Goal: Task Accomplishment & Management: Manage account settings

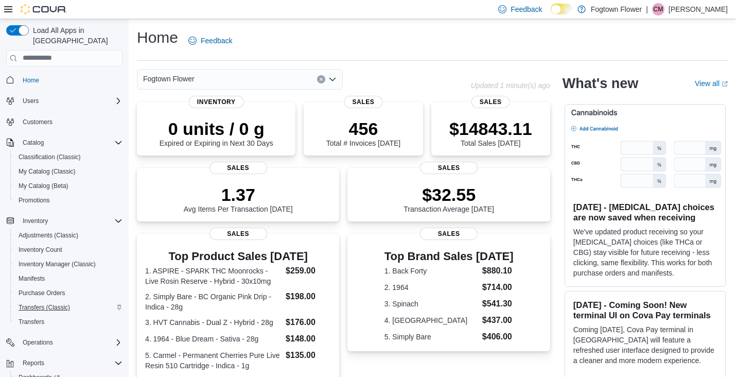
click at [54, 303] on span "Transfers (Classic)" at bounding box center [44, 307] width 51 height 8
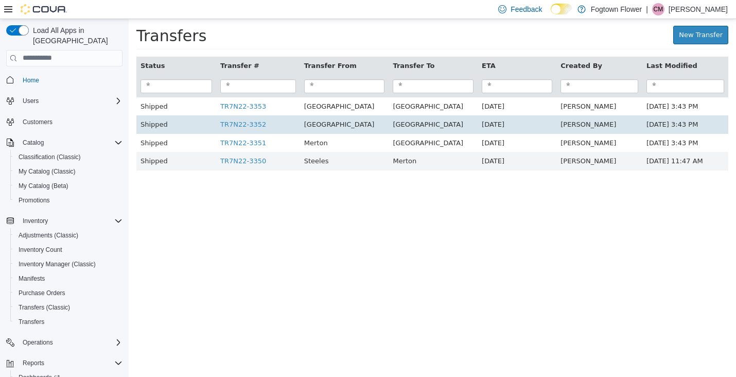
click at [254, 128] on td "TR7N22-3352" at bounding box center [258, 124] width 84 height 19
click at [261, 123] on link "TR7N22-3352" at bounding box center [243, 124] width 46 height 8
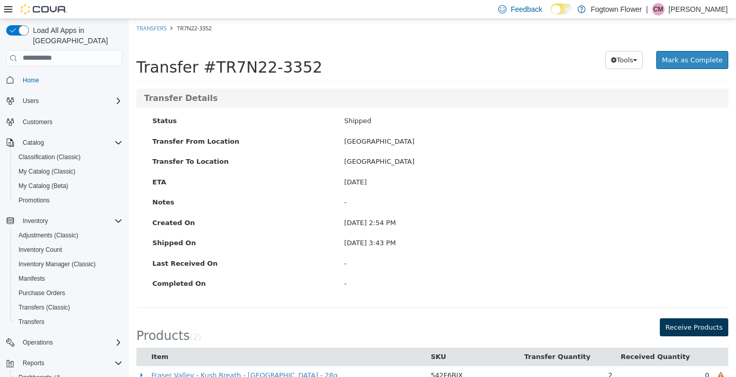
click at [686, 328] on button "Receive Products" at bounding box center [693, 326] width 68 height 19
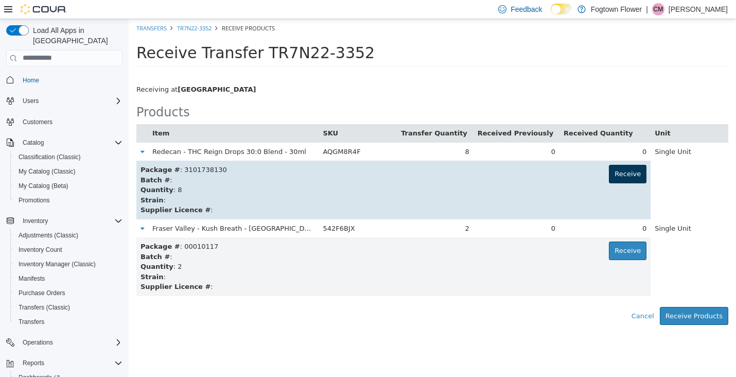
click at [615, 178] on button "Receive" at bounding box center [628, 173] width 38 height 19
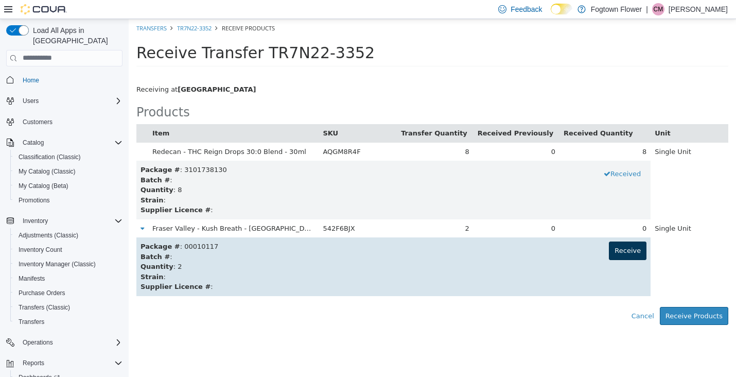
click at [615, 246] on button "Receive" at bounding box center [628, 250] width 38 height 19
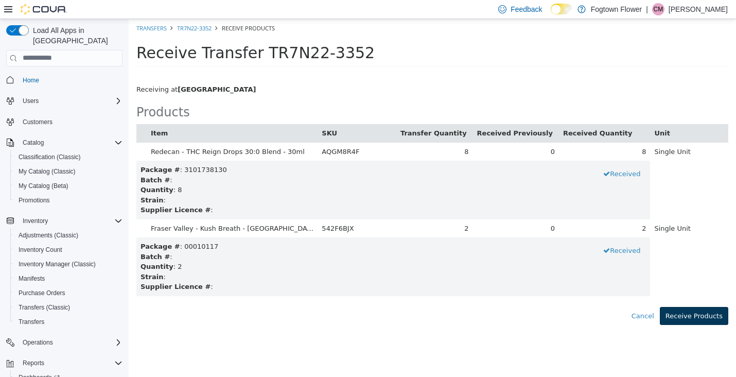
click at [685, 309] on button "Receive Products" at bounding box center [693, 315] width 68 height 19
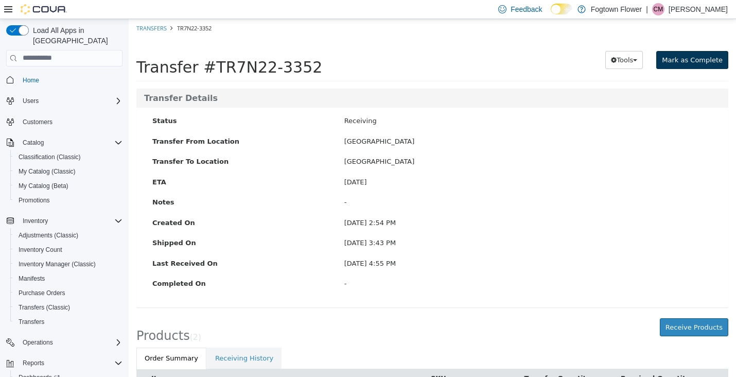
click at [686, 61] on span "Mark as Complete" at bounding box center [691, 60] width 61 height 8
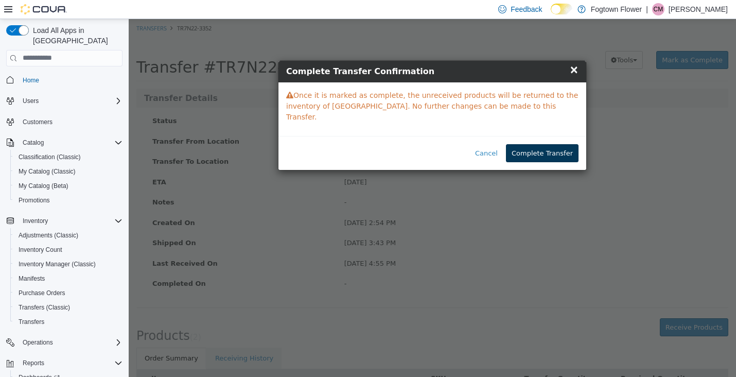
click at [554, 144] on button "Complete Transfer" at bounding box center [542, 153] width 73 height 19
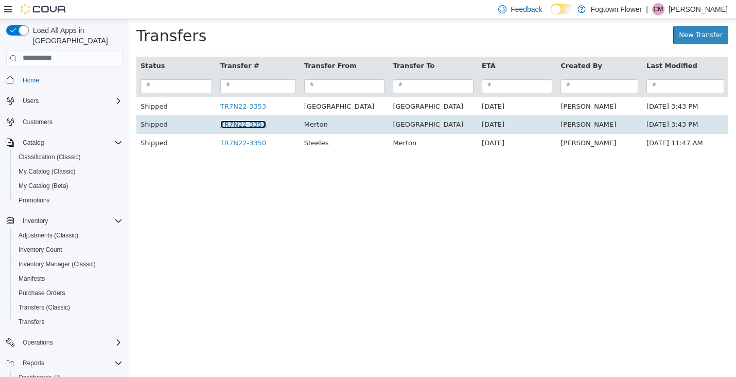
click at [256, 122] on link "TR7N22-3351" at bounding box center [243, 124] width 46 height 8
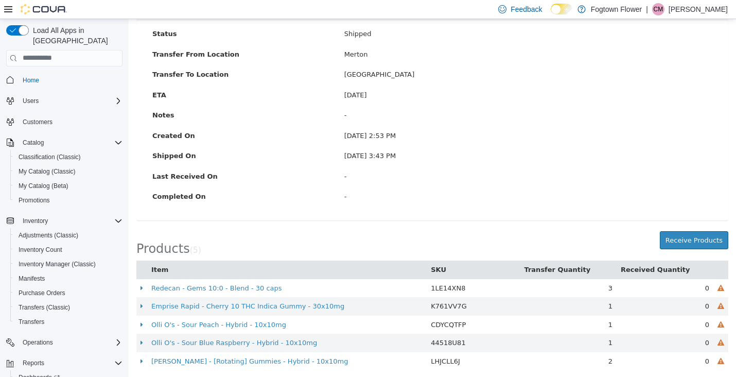
scroll to position [86, 0]
click at [685, 226] on div "Transfer Details Status Shipped Transfer From Location [GEOGRAPHIC_DATA] Transf…" at bounding box center [432, 116] width 607 height 229
click at [686, 235] on button "Receive Products" at bounding box center [693, 240] width 68 height 19
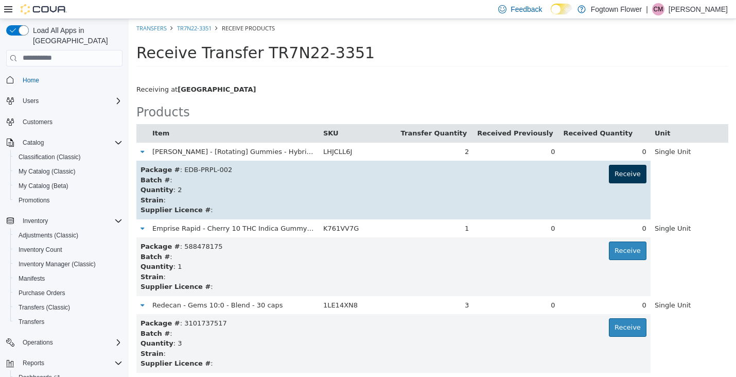
click at [611, 169] on button "Receive" at bounding box center [628, 173] width 38 height 19
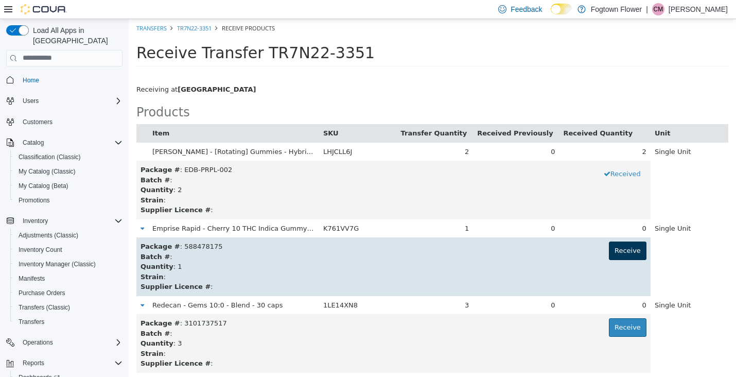
click at [616, 247] on button "Receive" at bounding box center [628, 250] width 38 height 19
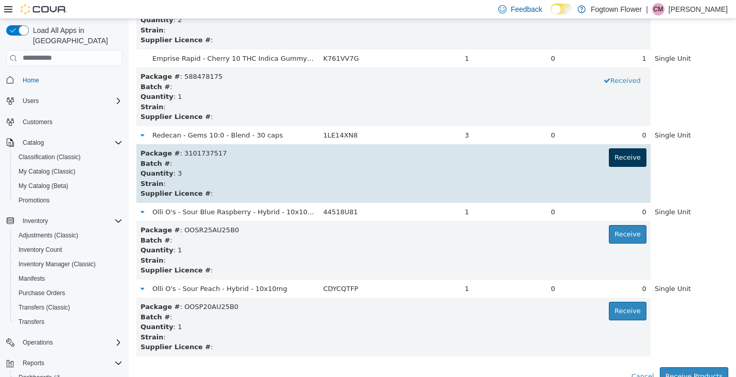
scroll to position [169, 0]
click at [633, 160] on button "Receive" at bounding box center [628, 157] width 38 height 19
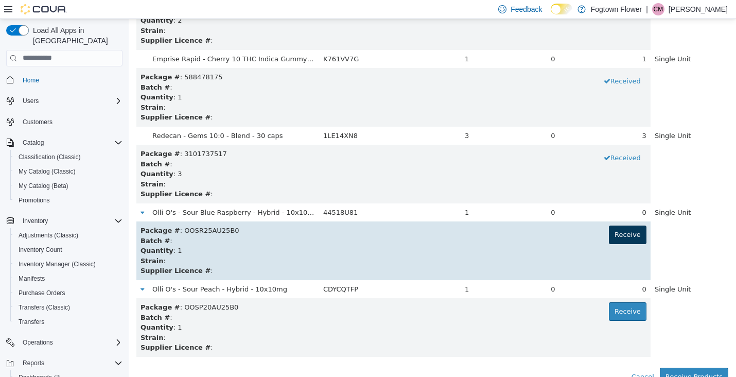
click at [623, 225] on button "Receive" at bounding box center [628, 234] width 38 height 19
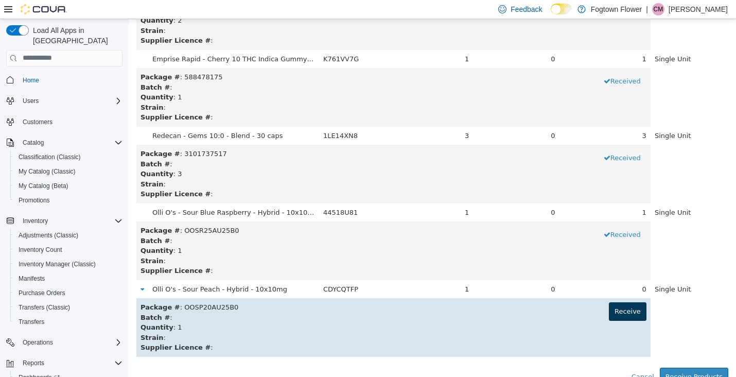
click at [611, 301] on button "Receive" at bounding box center [628, 310] width 38 height 19
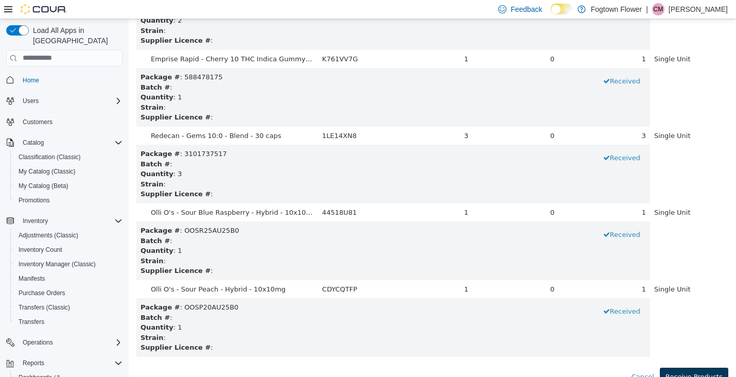
click at [692, 367] on button "Receive Products" at bounding box center [693, 376] width 68 height 19
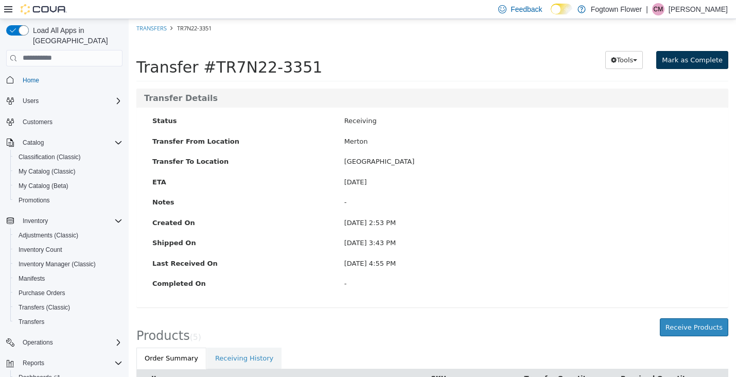
click at [709, 50] on button "Mark as Complete" at bounding box center [692, 59] width 72 height 19
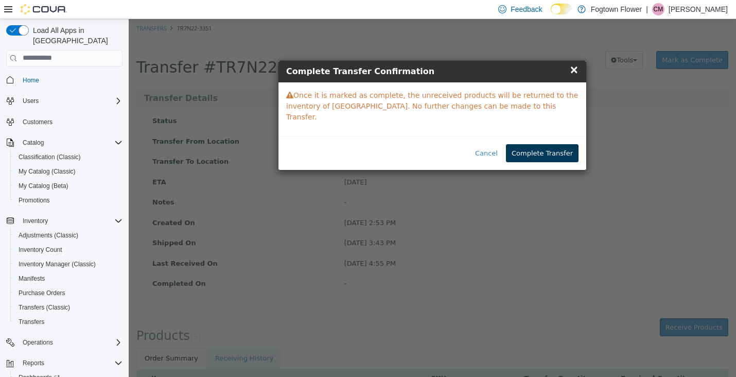
click at [534, 148] on button "Complete Transfer" at bounding box center [542, 153] width 73 height 19
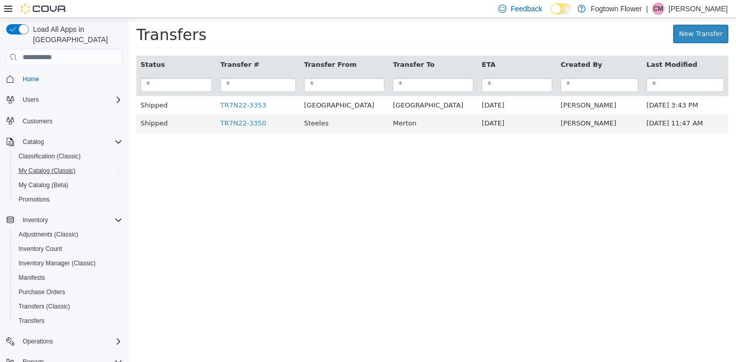
click at [47, 167] on span "My Catalog (Classic)" at bounding box center [47, 171] width 57 height 8
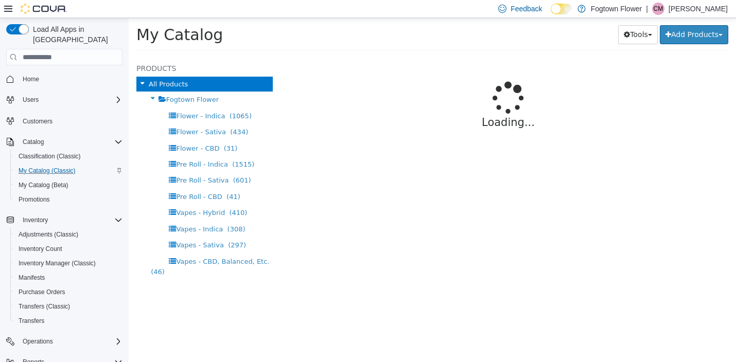
select select "**********"
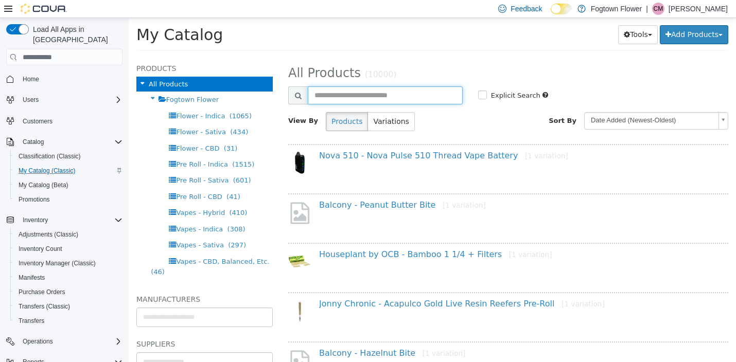
click at [371, 93] on input "text" at bounding box center [385, 95] width 155 height 18
type input "**********"
select select "**********"
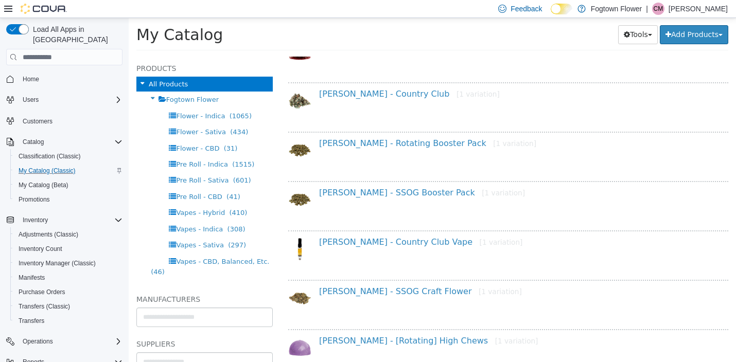
scroll to position [132, 0]
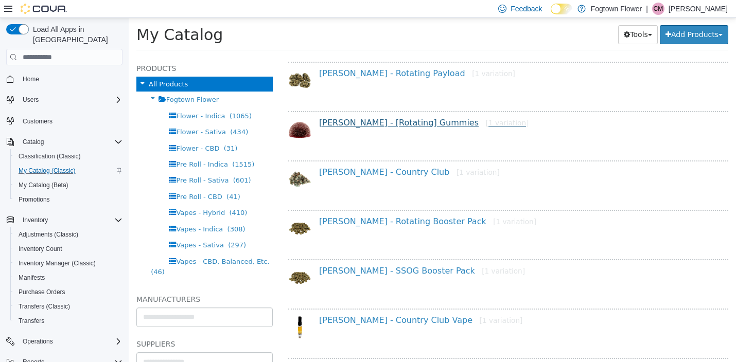
click at [401, 122] on link "[PERSON_NAME] - [Rotating] Gummies [1 variation]" at bounding box center [423, 123] width 209 height 10
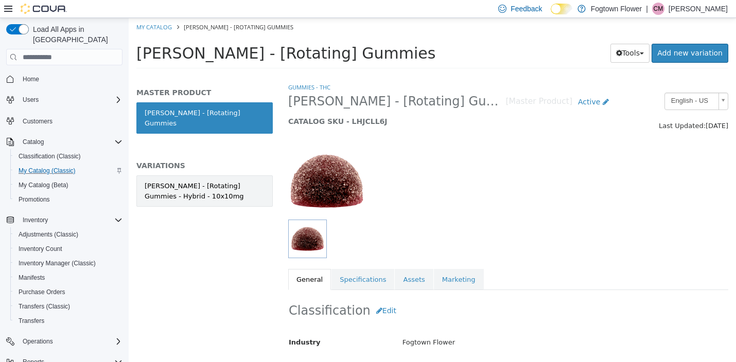
click at [198, 181] on div "[PERSON_NAME] - [Rotating] Gummies - Hybrid - 10x10mg" at bounding box center [205, 191] width 120 height 20
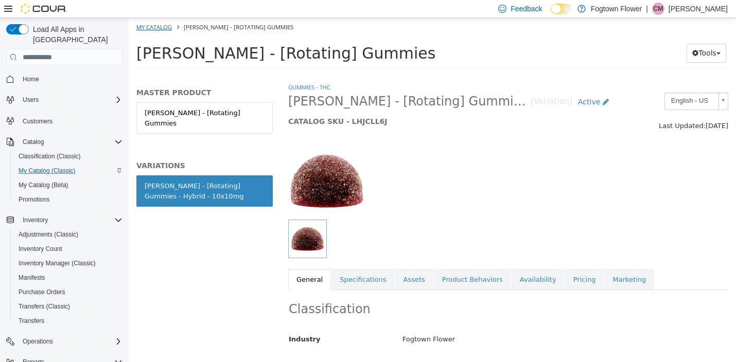
click at [159, 26] on link "My Catalog" at bounding box center [153, 27] width 35 height 8
select select "**********"
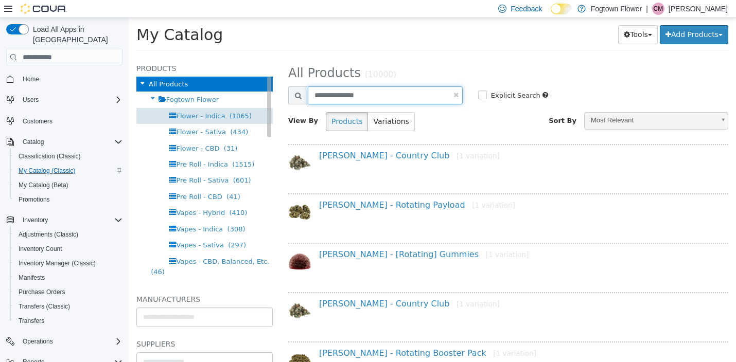
drag, startPoint x: 413, startPoint y: 94, endPoint x: 182, endPoint y: 112, distance: 231.7
click at [182, 57] on div "Products All Products Fogtown Flower Flower - Indica (1065) Flower - Sativa (43…" at bounding box center [432, 57] width 607 height 0
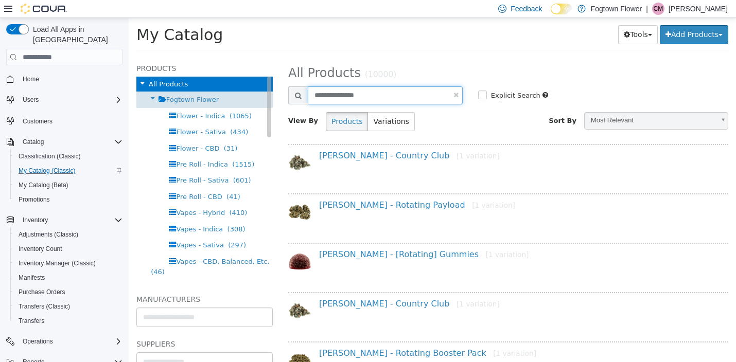
drag, startPoint x: 394, startPoint y: 97, endPoint x: 198, endPoint y: 93, distance: 196.5
click at [198, 57] on div "Products All Products Fogtown Flower Flower - Indica (1065) Flower - Sativa (43…" at bounding box center [432, 57] width 607 height 0
type input "******"
select select "**********"
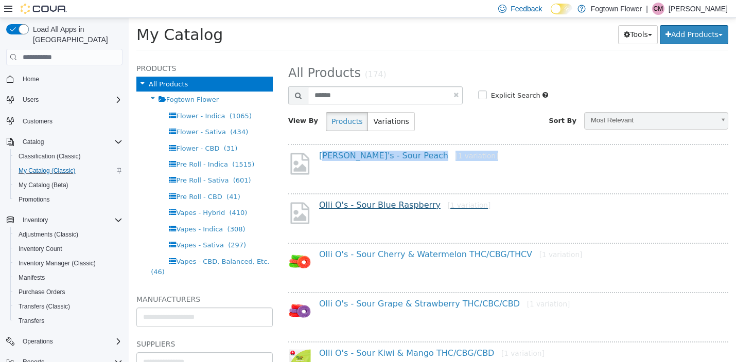
click at [371, 205] on link "[PERSON_NAME]'s - Sour Blue Raspberry [1 variation]" at bounding box center [404, 205] width 171 height 10
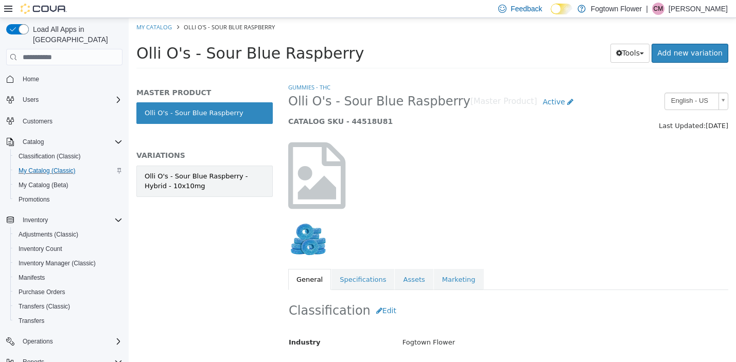
click at [252, 183] on div "Olli O's - Sour Blue Raspberry - Hybrid - 10x10mg" at bounding box center [205, 181] width 120 height 20
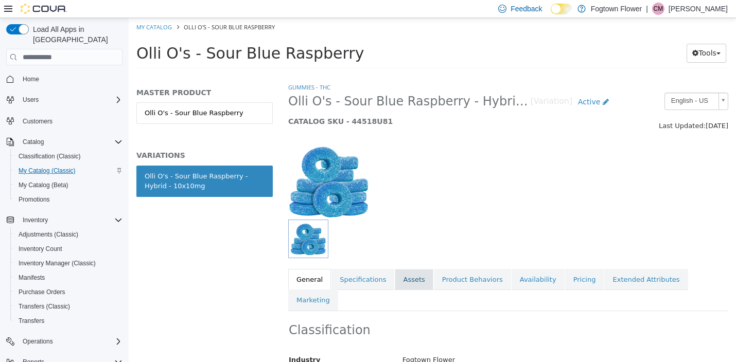
click at [422, 279] on link "Assets" at bounding box center [414, 280] width 38 height 22
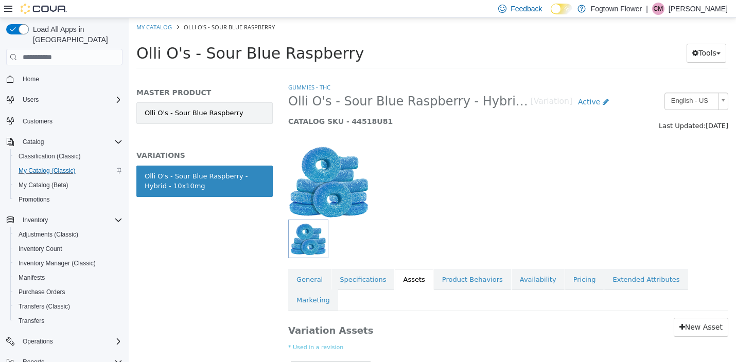
click at [254, 115] on link "Olli O's - Sour Blue Raspberry" at bounding box center [204, 113] width 136 height 22
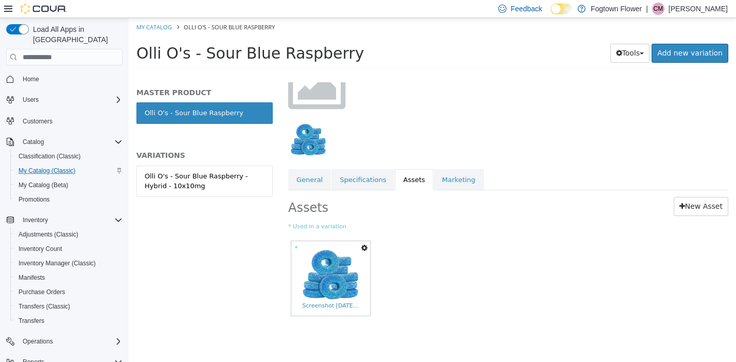
scroll to position [99, 0]
click at [367, 245] on icon "button" at bounding box center [364, 248] width 6 height 7
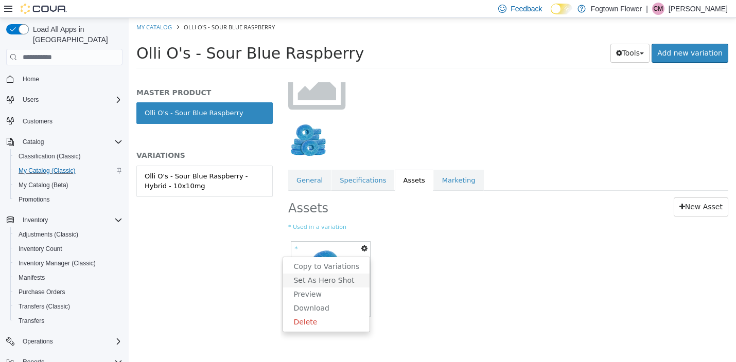
click at [351, 278] on link "Set As Hero Shot" at bounding box center [326, 281] width 86 height 14
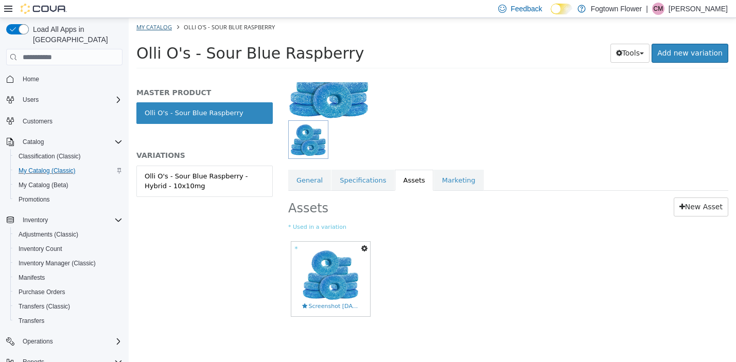
click at [159, 27] on link "My Catalog" at bounding box center [153, 27] width 35 height 8
select select "**********"
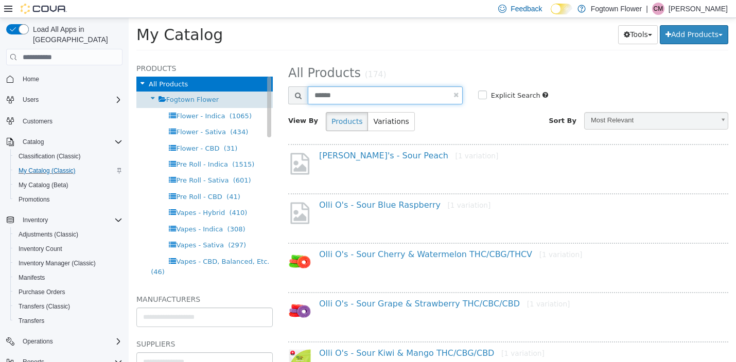
drag, startPoint x: 361, startPoint y: 101, endPoint x: 225, endPoint y: 91, distance: 136.7
click at [225, 57] on div "Products All Products Fogtown Flower Flower - Indica (1065) Flower - Sativa (43…" at bounding box center [432, 57] width 607 height 0
type input "******"
select select "**********"
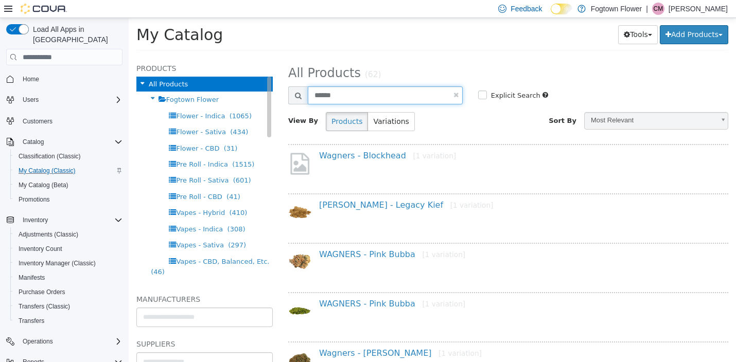
drag, startPoint x: 376, startPoint y: 91, endPoint x: 206, endPoint y: 91, distance: 169.7
click at [206, 57] on div "Products All Products Fogtown Flower Flower - Indica (1065) Flower - Sativa (43…" at bounding box center [432, 57] width 607 height 0
type input "**********"
select select "**********"
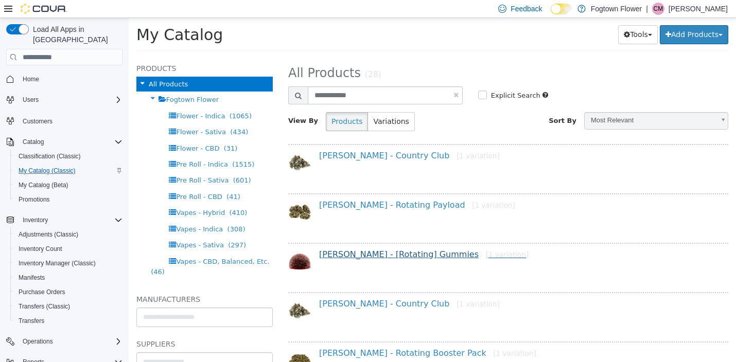
click at [407, 253] on link "[PERSON_NAME] - [Rotating] Gummies [1 variation]" at bounding box center [423, 254] width 209 height 10
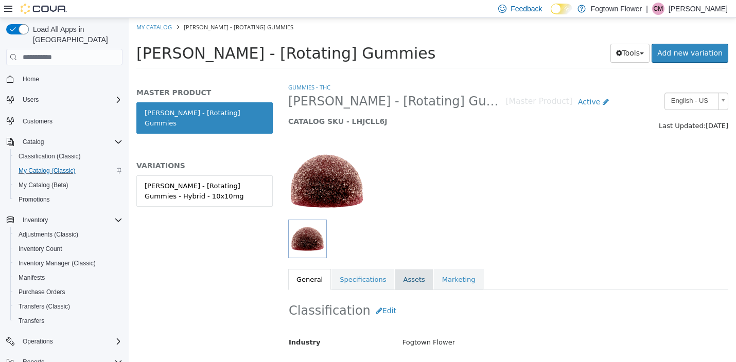
click at [414, 277] on link "Assets" at bounding box center [414, 280] width 38 height 22
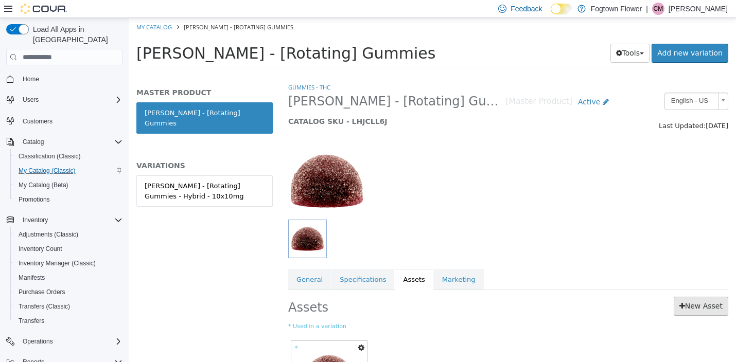
click at [694, 306] on link "New Asset" at bounding box center [700, 306] width 55 height 19
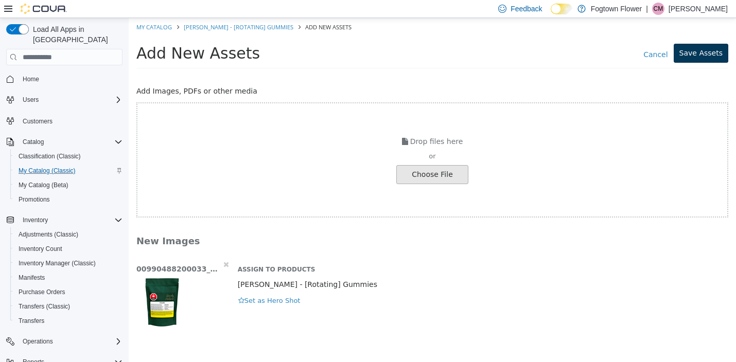
click at [710, 46] on button "Save Assets" at bounding box center [700, 53] width 55 height 19
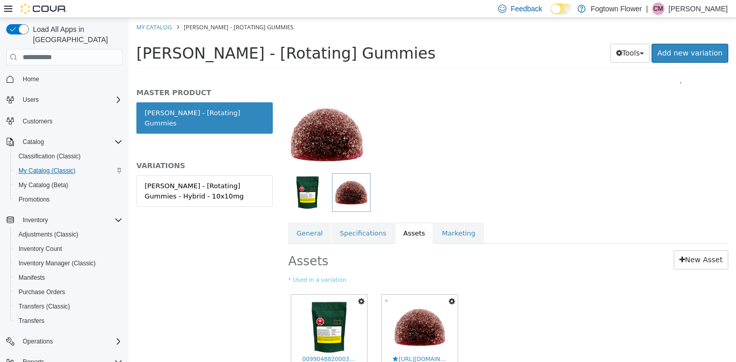
scroll to position [38, 1]
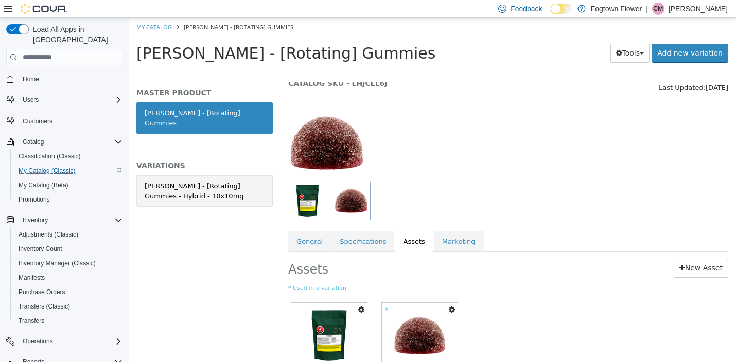
click at [238, 181] on div "[PERSON_NAME] - [Rotating] Gummies - Hybrid - 10x10mg" at bounding box center [205, 191] width 120 height 20
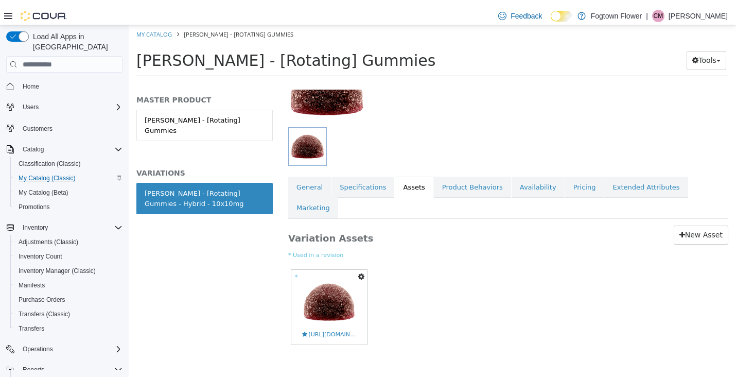
scroll to position [99, 1]
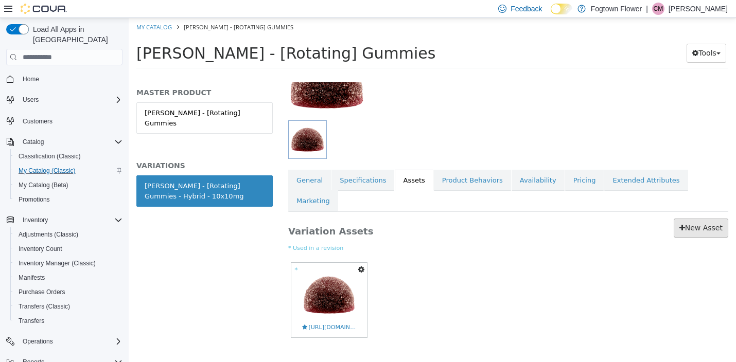
click at [700, 219] on link "New Asset" at bounding box center [700, 228] width 55 height 19
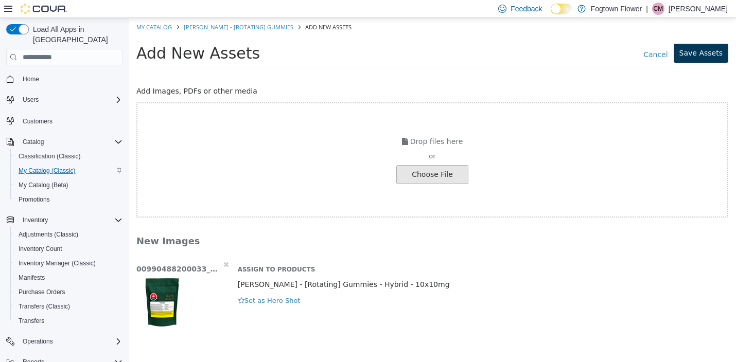
click at [710, 49] on button "Save Assets" at bounding box center [700, 53] width 55 height 19
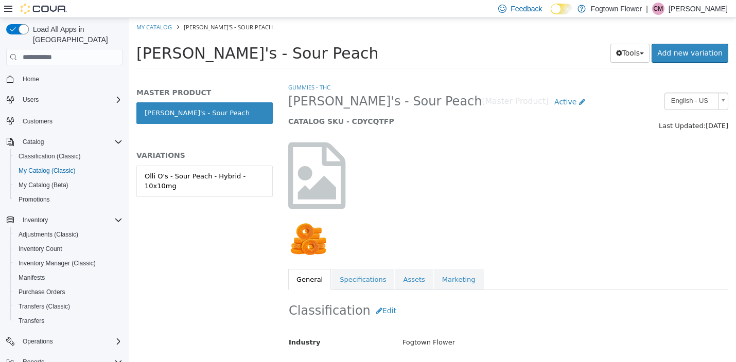
click at [311, 229] on img "button" at bounding box center [308, 239] width 37 height 34
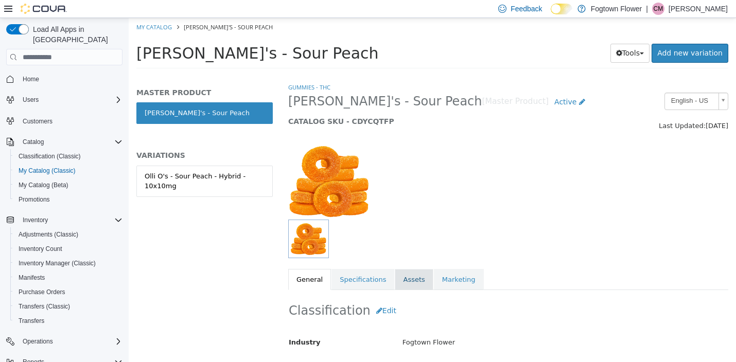
click at [415, 275] on link "Assets" at bounding box center [414, 280] width 38 height 22
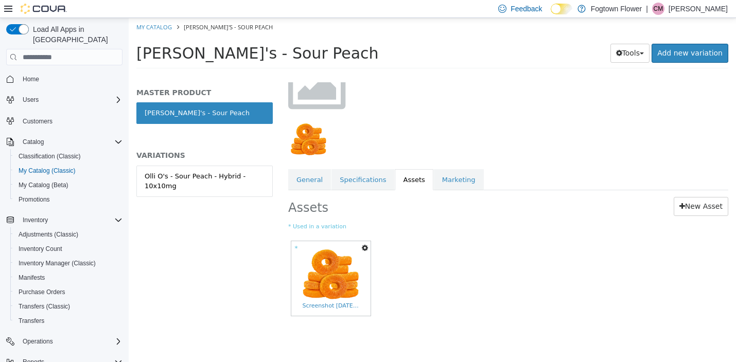
scroll to position [99, 0]
click at [364, 247] on icon "button" at bounding box center [365, 248] width 6 height 7
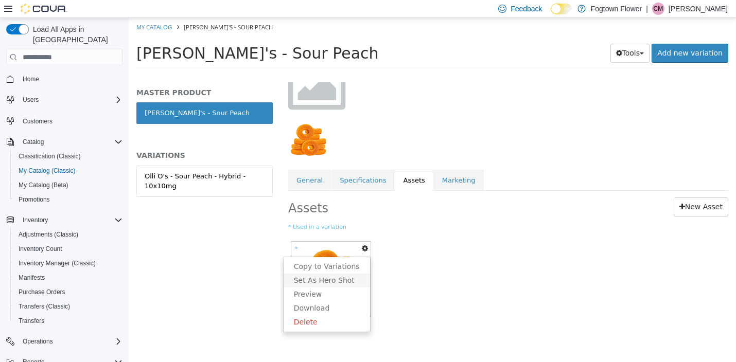
click at [341, 281] on link "Set As Hero Shot" at bounding box center [326, 281] width 86 height 14
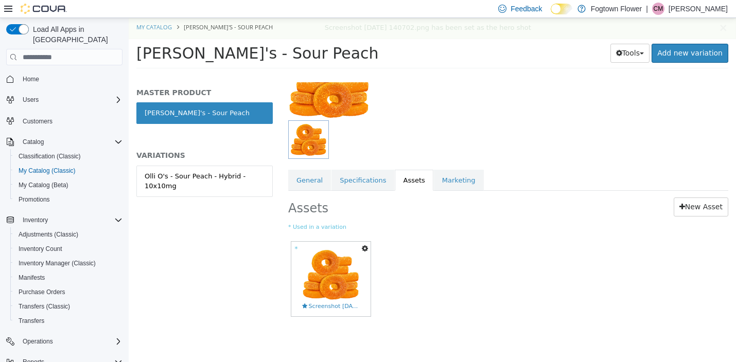
scroll to position [0, 0]
